Goal: Task Accomplishment & Management: Use online tool/utility

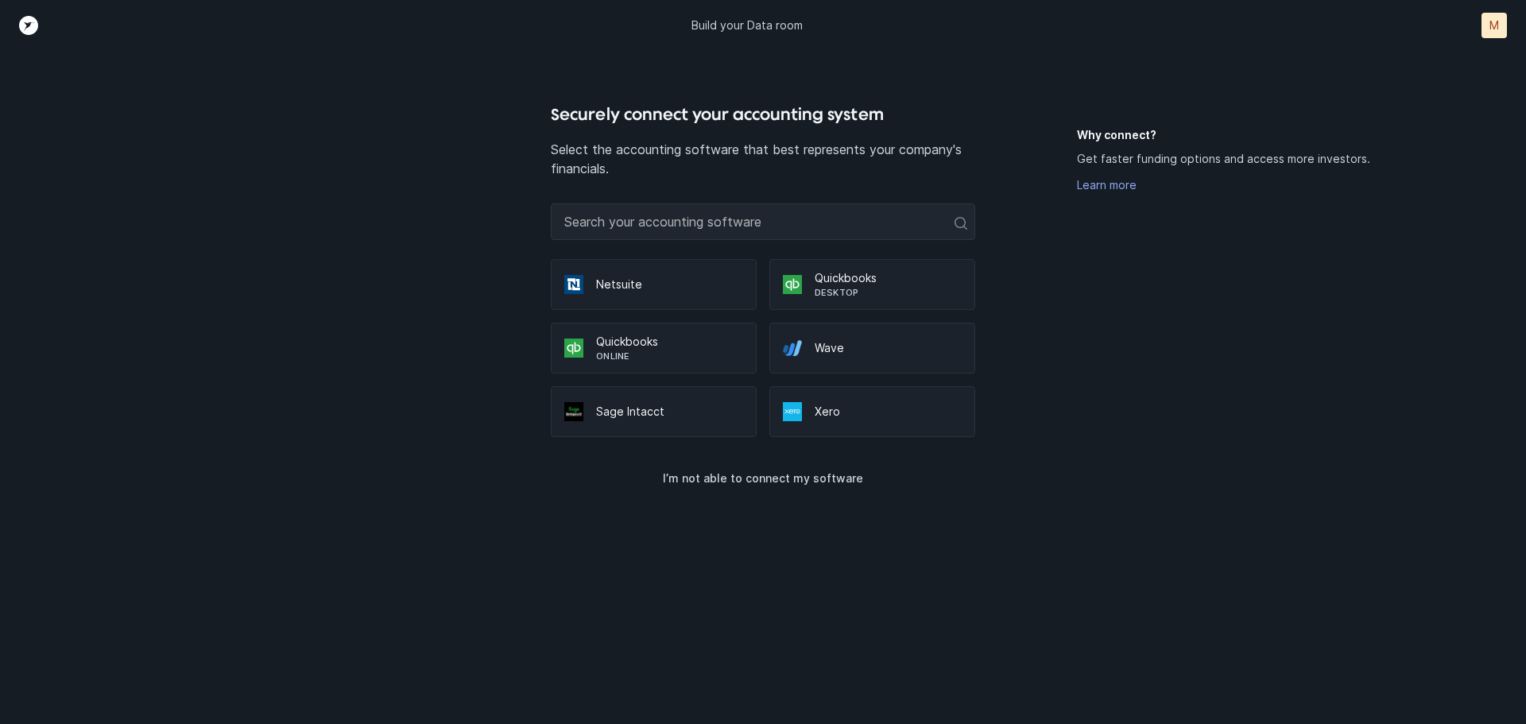
click at [646, 353] on p "Online" at bounding box center [669, 356] width 147 height 13
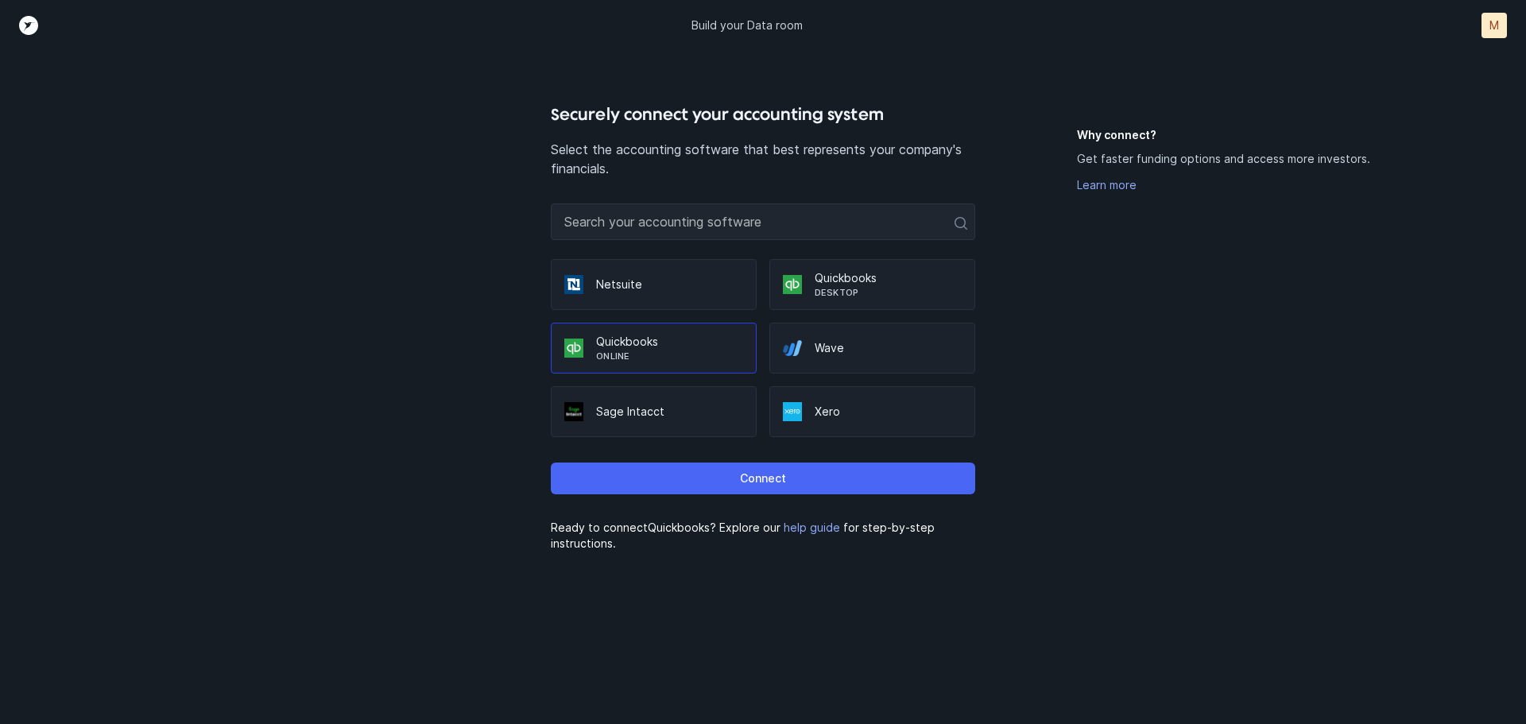
click at [742, 479] on p "Connect" at bounding box center [763, 478] width 46 height 19
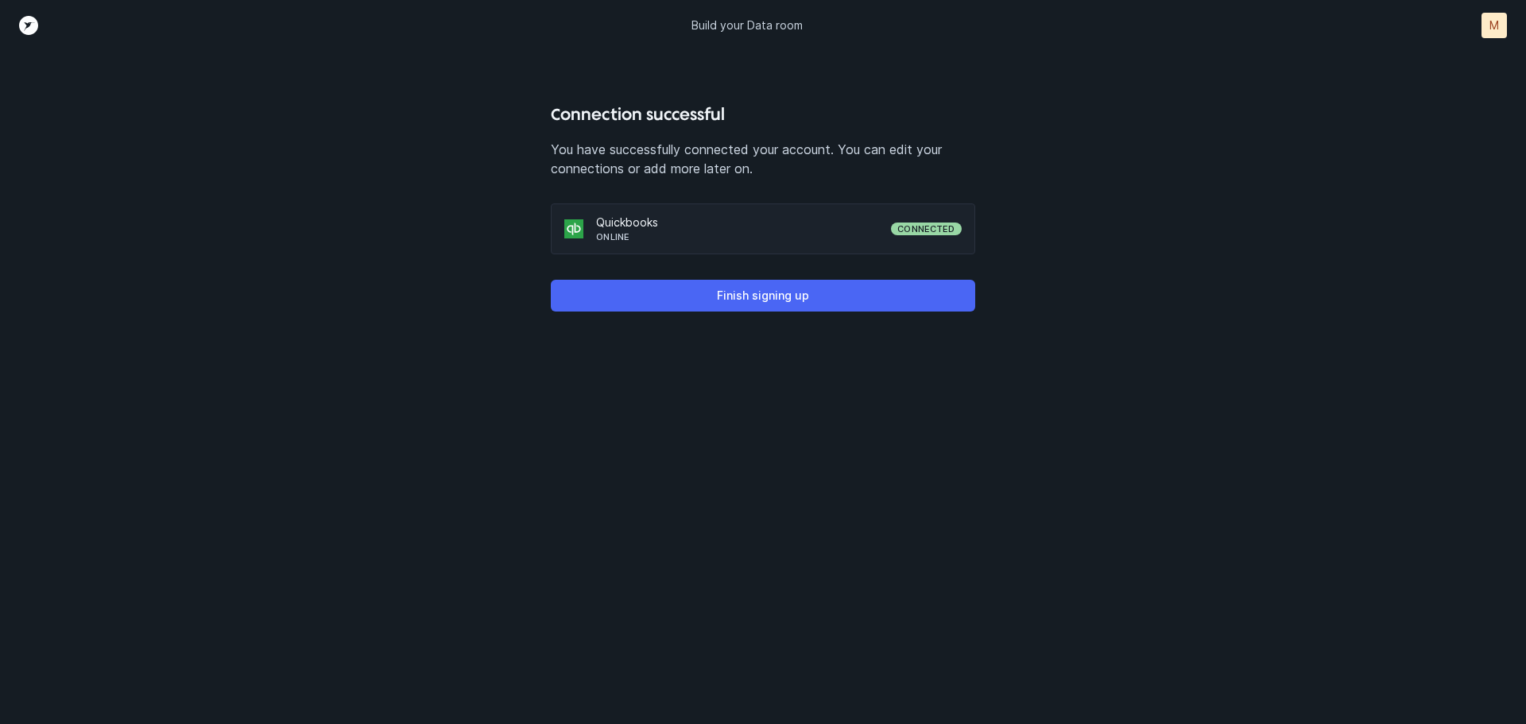
click at [765, 295] on p "Finish signing up" at bounding box center [763, 295] width 92 height 19
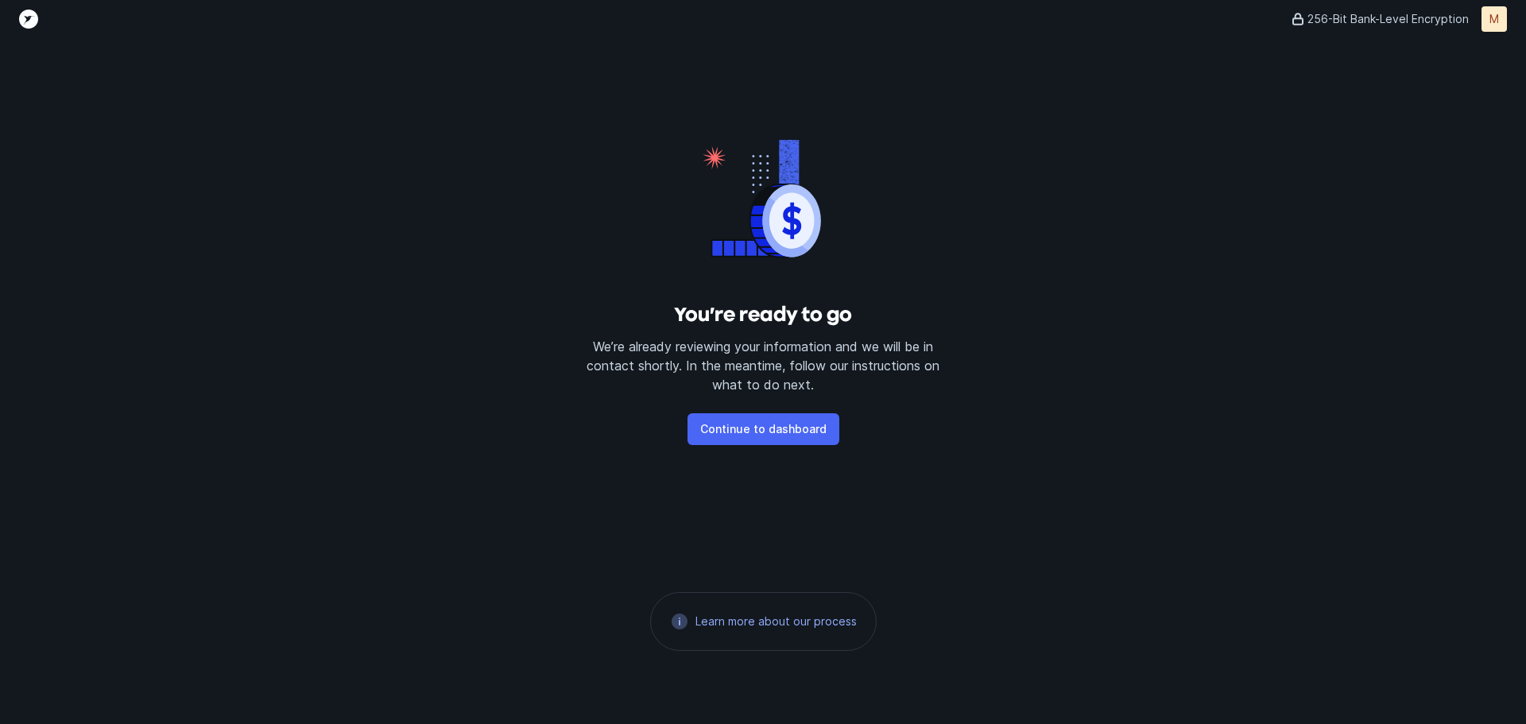
click at [761, 430] on p "Continue to dashboard" at bounding box center [763, 429] width 126 height 19
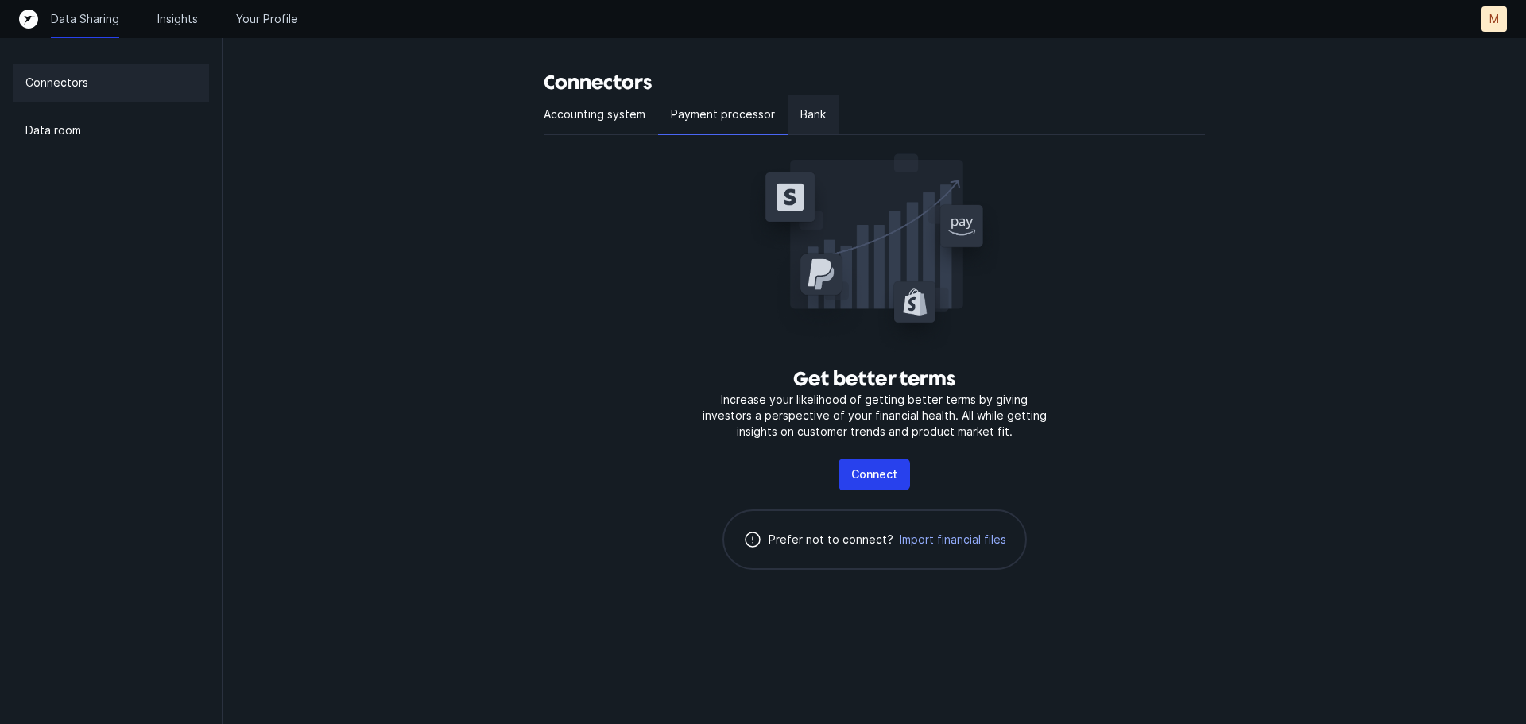
click at [810, 117] on p "Bank" at bounding box center [812, 114] width 25 height 19
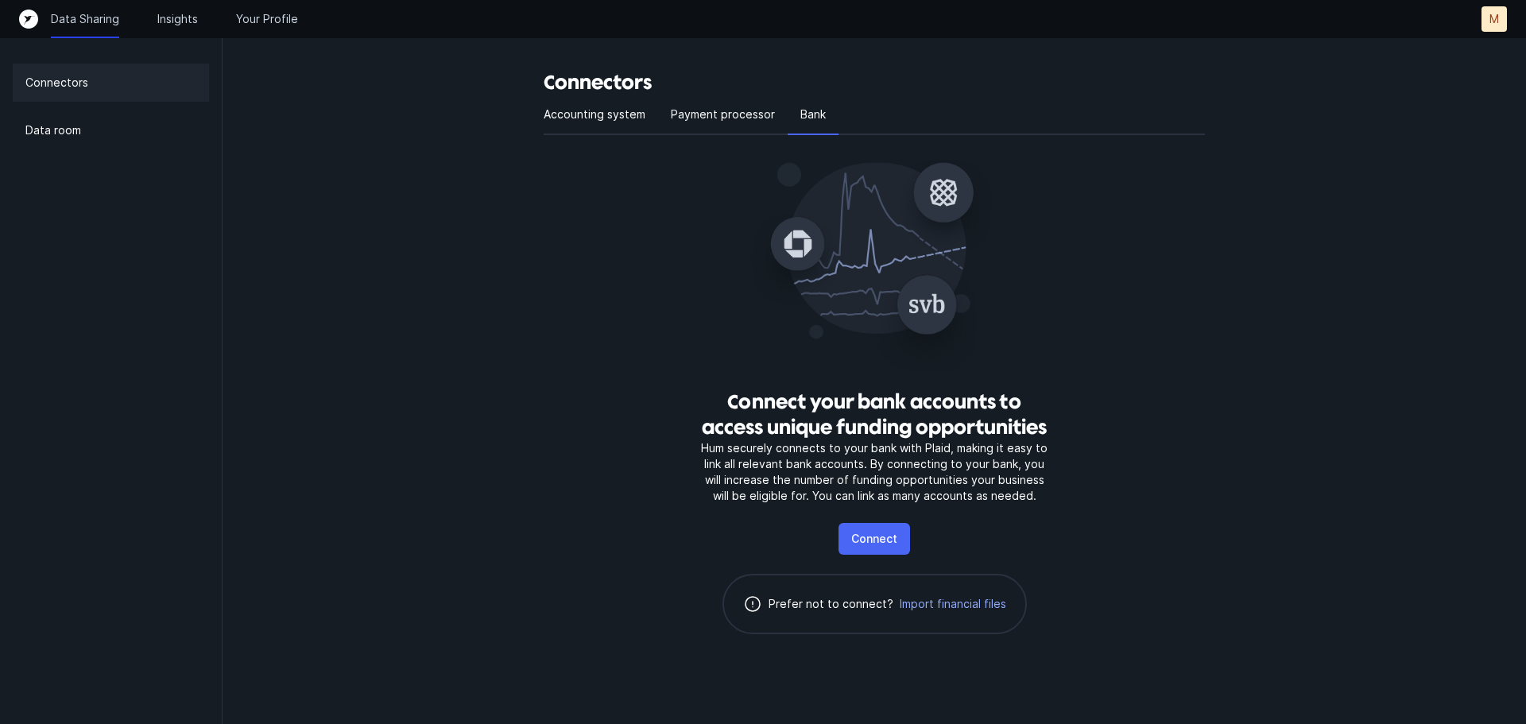
click at [875, 540] on p "Connect" at bounding box center [874, 538] width 46 height 19
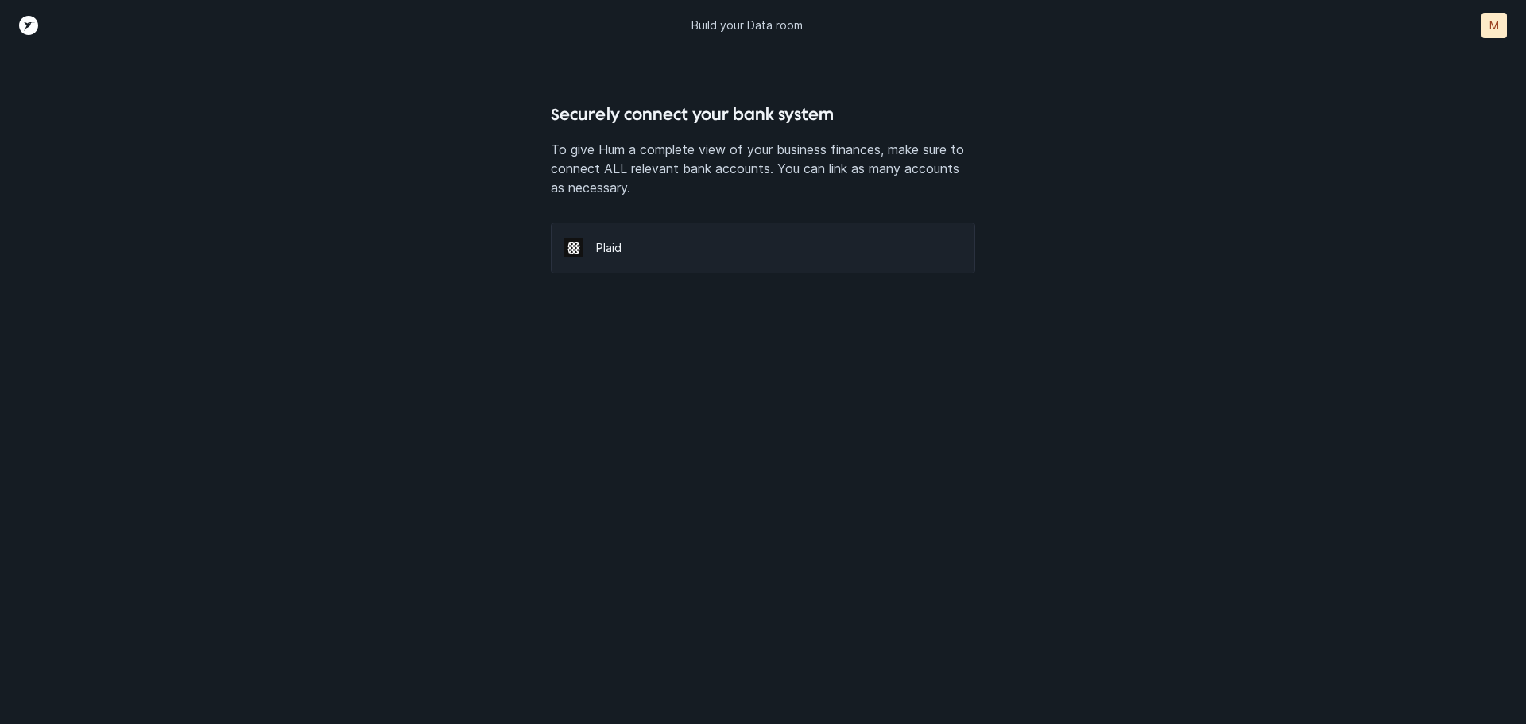
click at [606, 247] on p "Plaid" at bounding box center [778, 248] width 365 height 16
